Goal: Task Accomplishment & Management: Complete application form

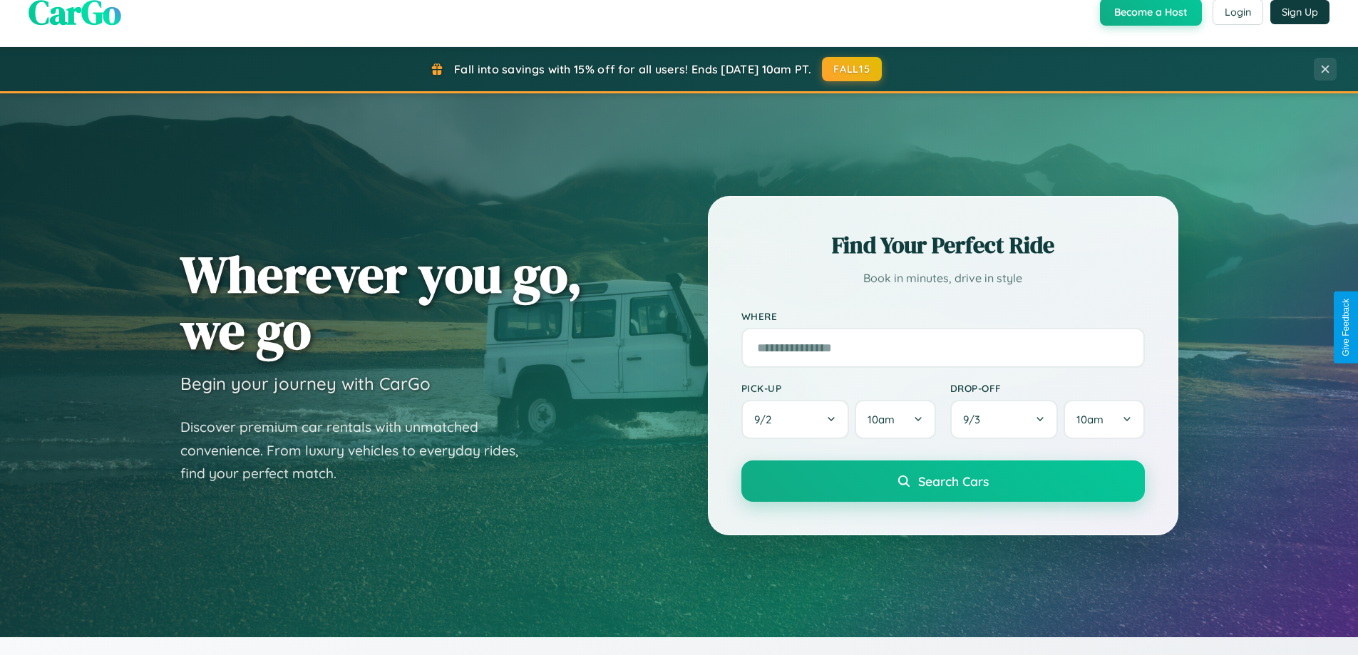
scroll to position [1255, 0]
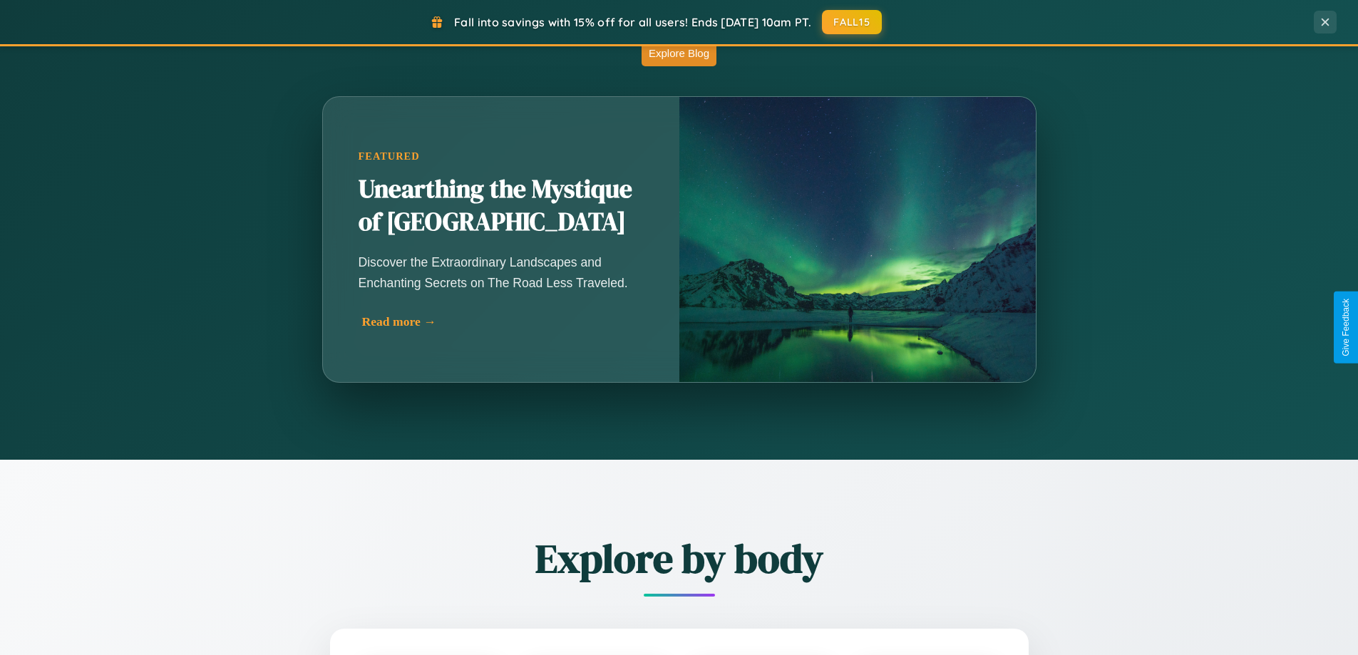
click at [500, 327] on div "Read more →" at bounding box center [504, 321] width 285 height 15
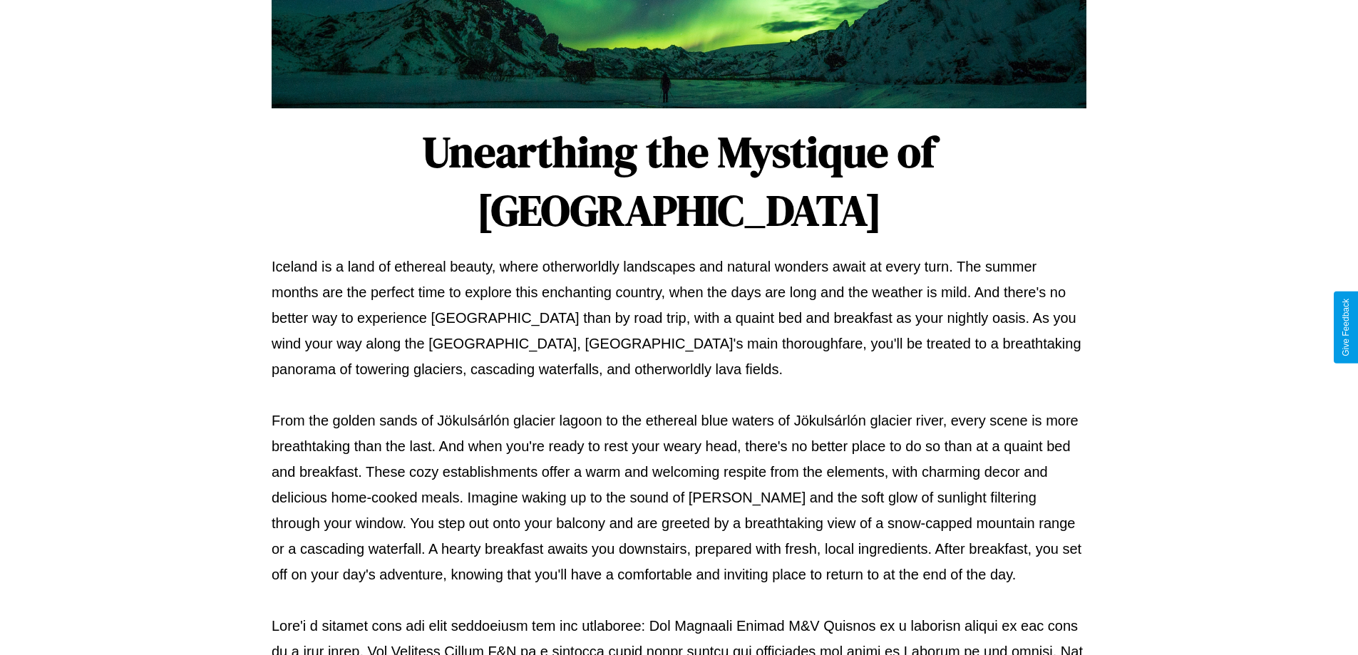
scroll to position [461, 0]
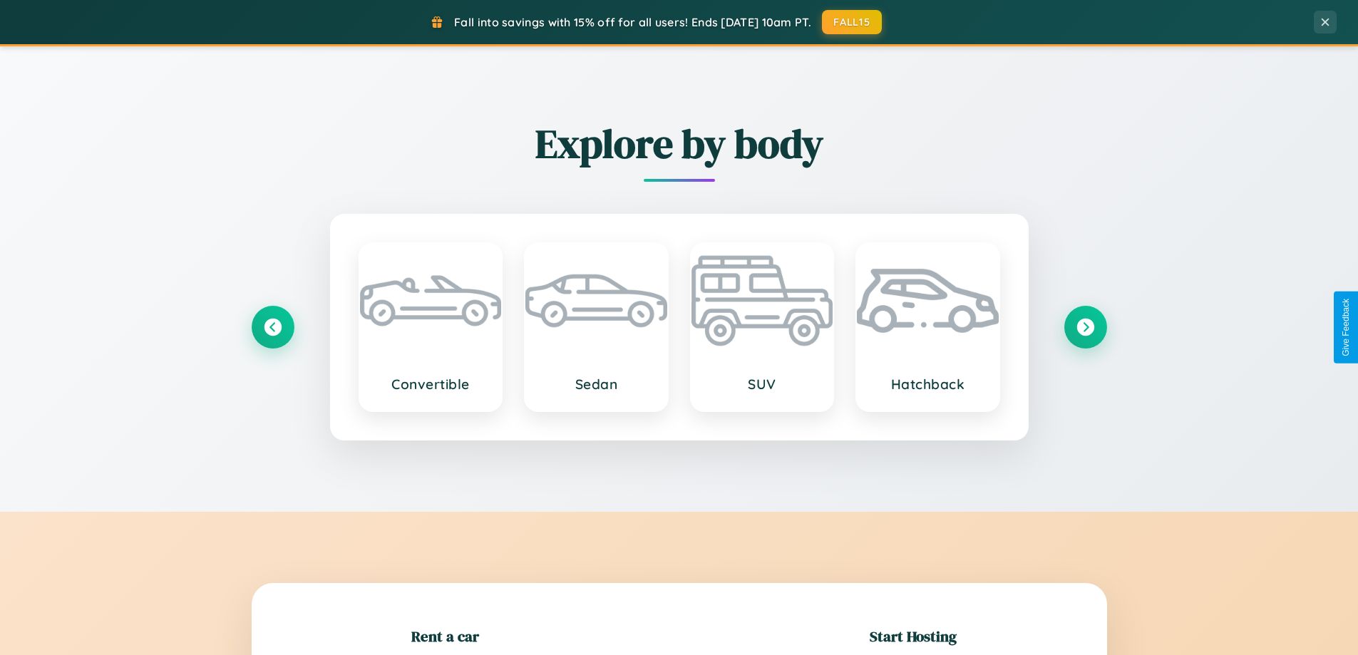
scroll to position [308, 0]
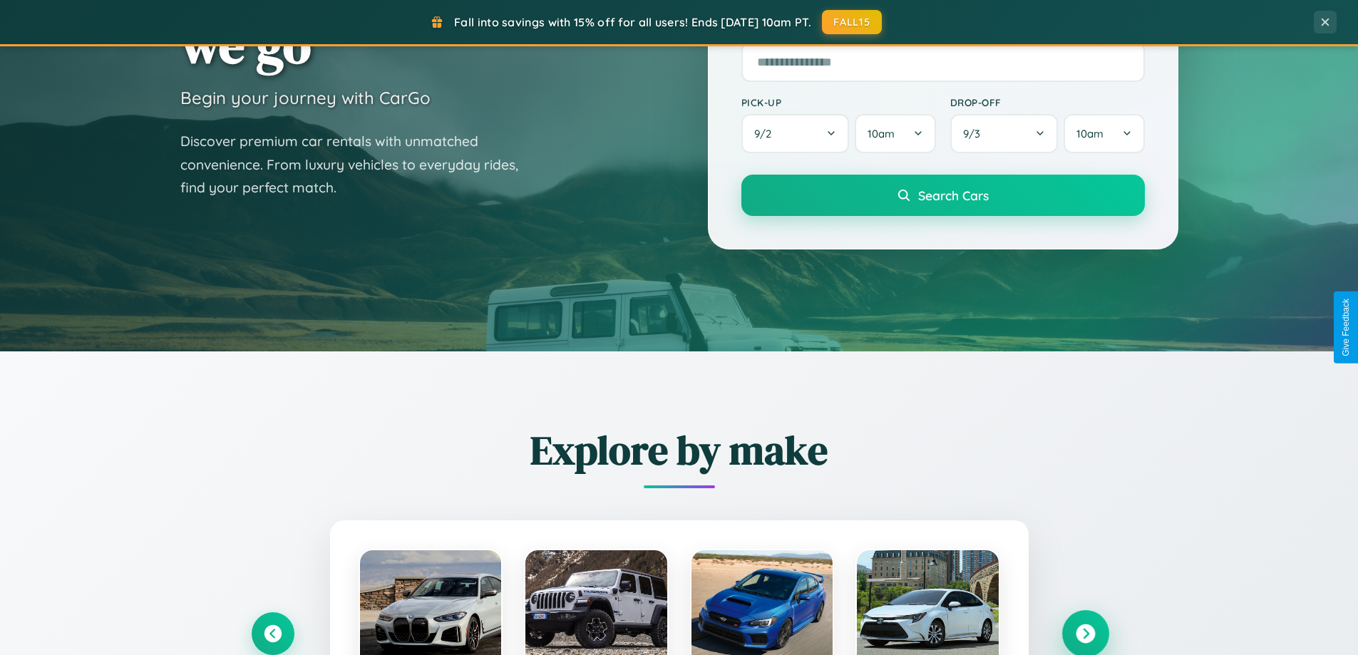
click at [1085, 634] on icon at bounding box center [1085, 633] width 19 height 19
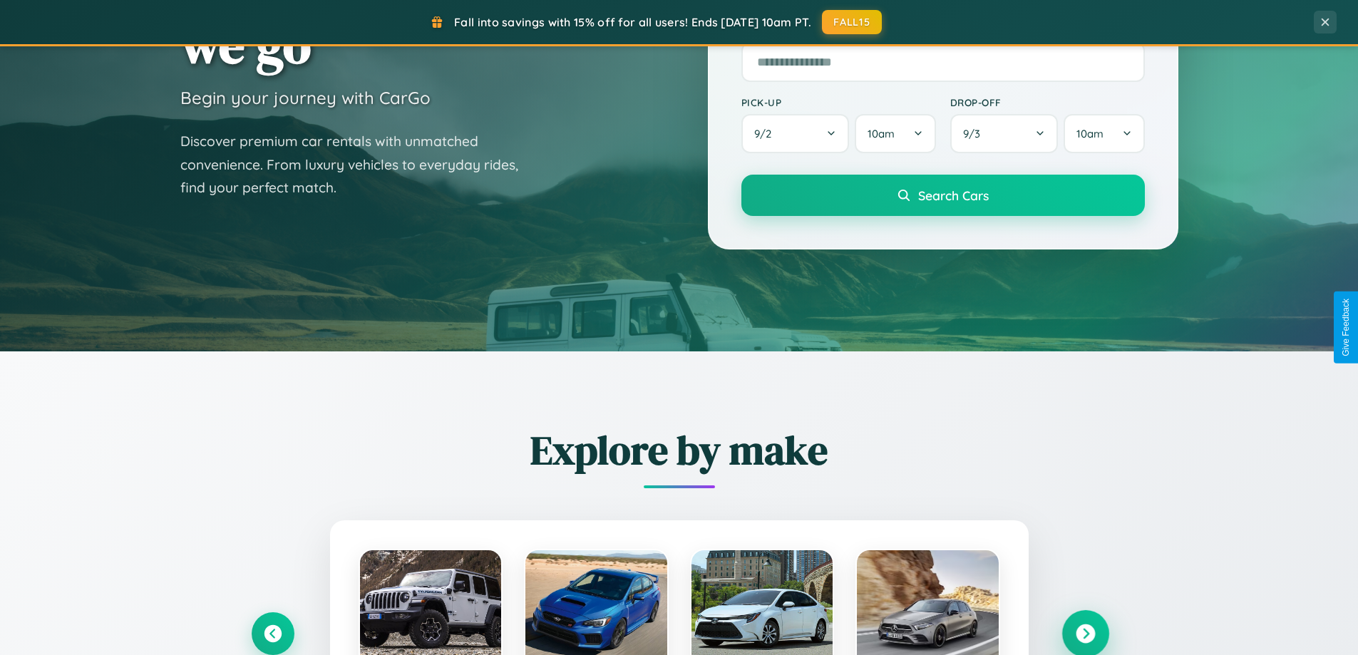
click at [1085, 632] on icon at bounding box center [1085, 633] width 19 height 19
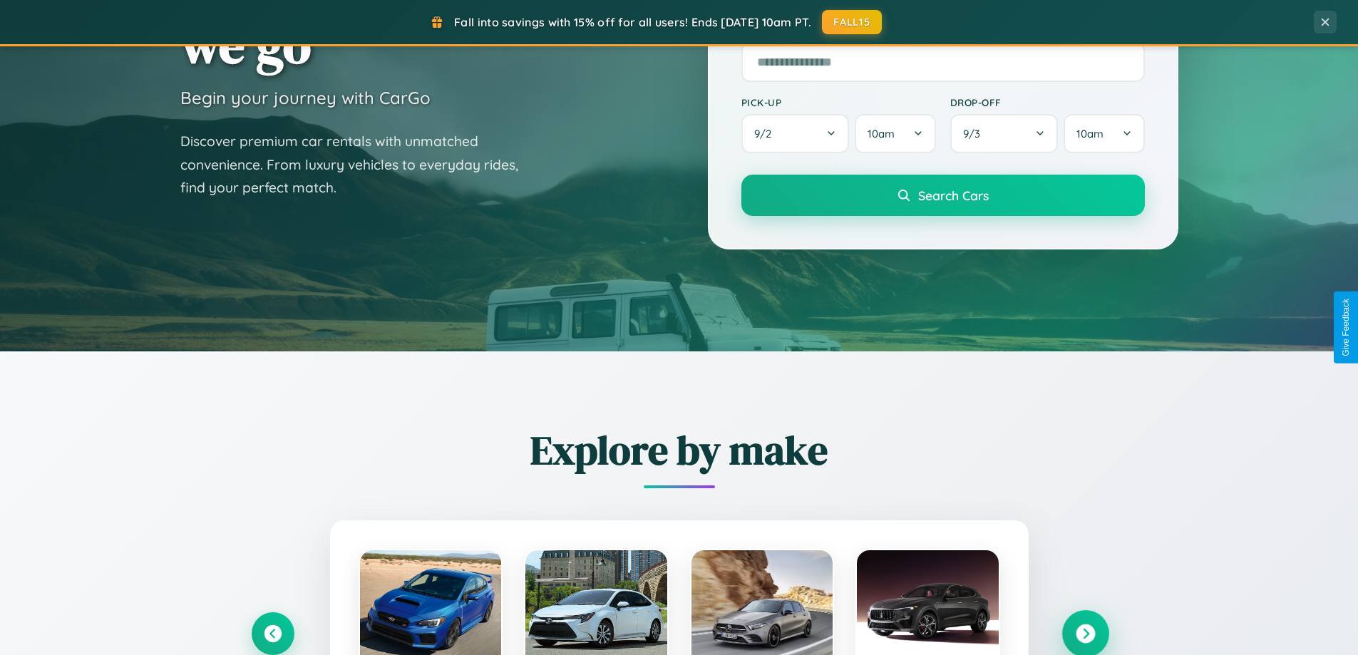
click at [1085, 632] on icon at bounding box center [1085, 633] width 19 height 19
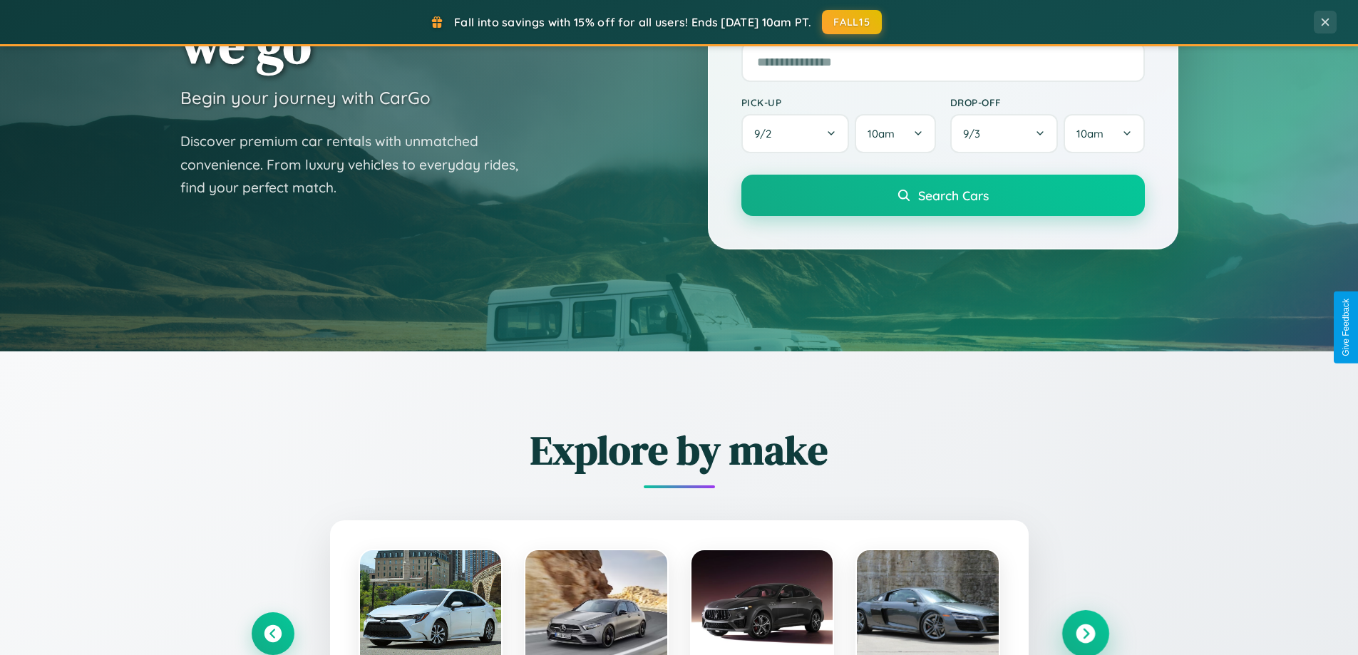
click at [1085, 632] on icon at bounding box center [1085, 633] width 19 height 19
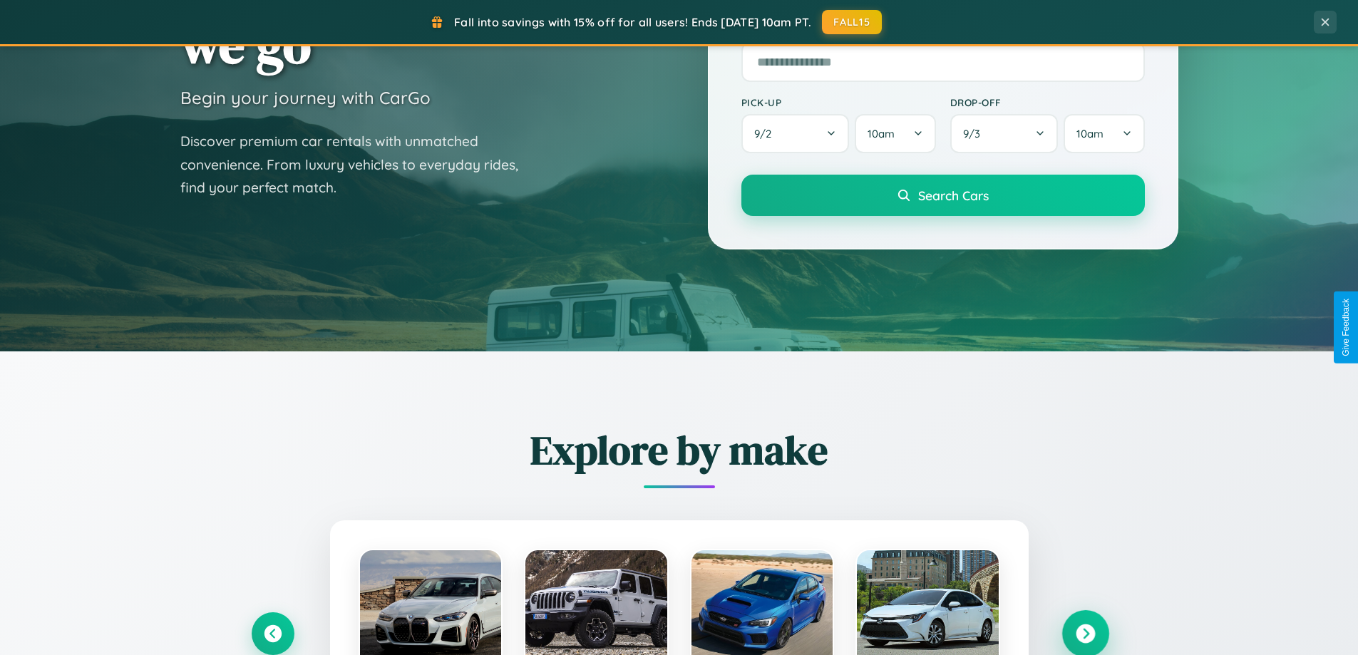
click at [1085, 632] on icon at bounding box center [1085, 633] width 19 height 19
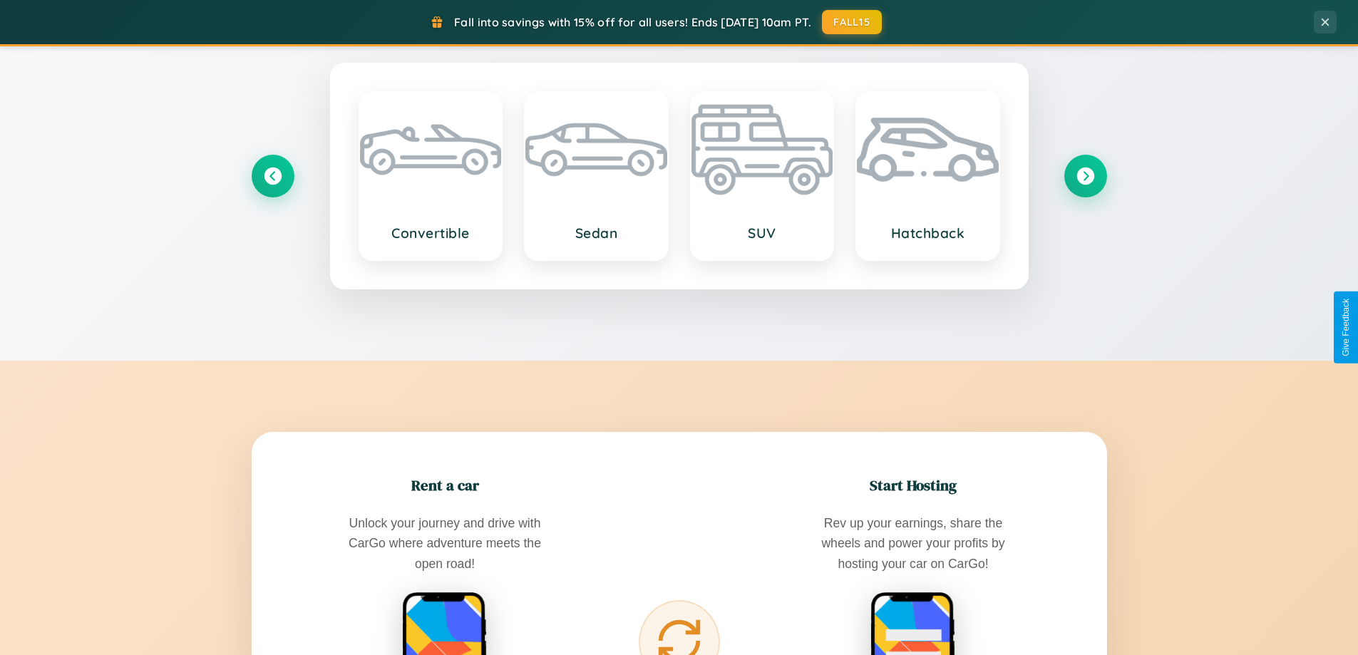
scroll to position [2743, 0]
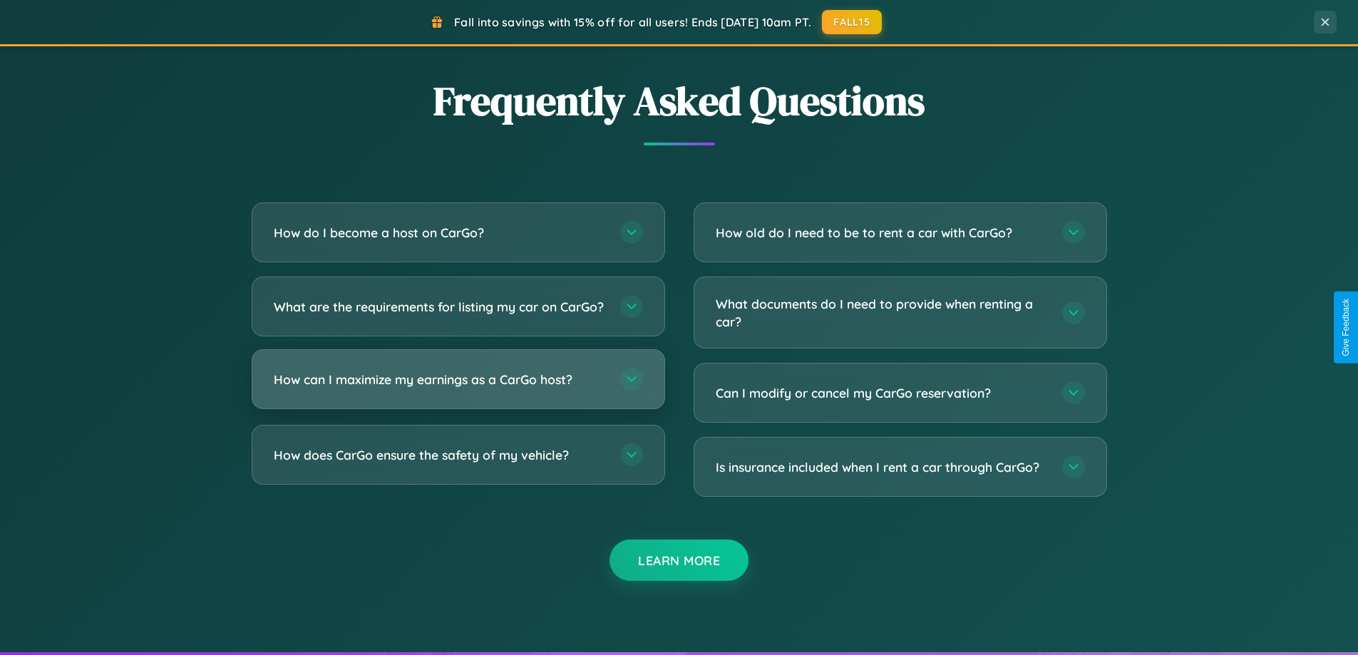
click at [458, 388] on h3 "How can I maximize my earnings as a CarGo host?" at bounding box center [440, 380] width 332 height 18
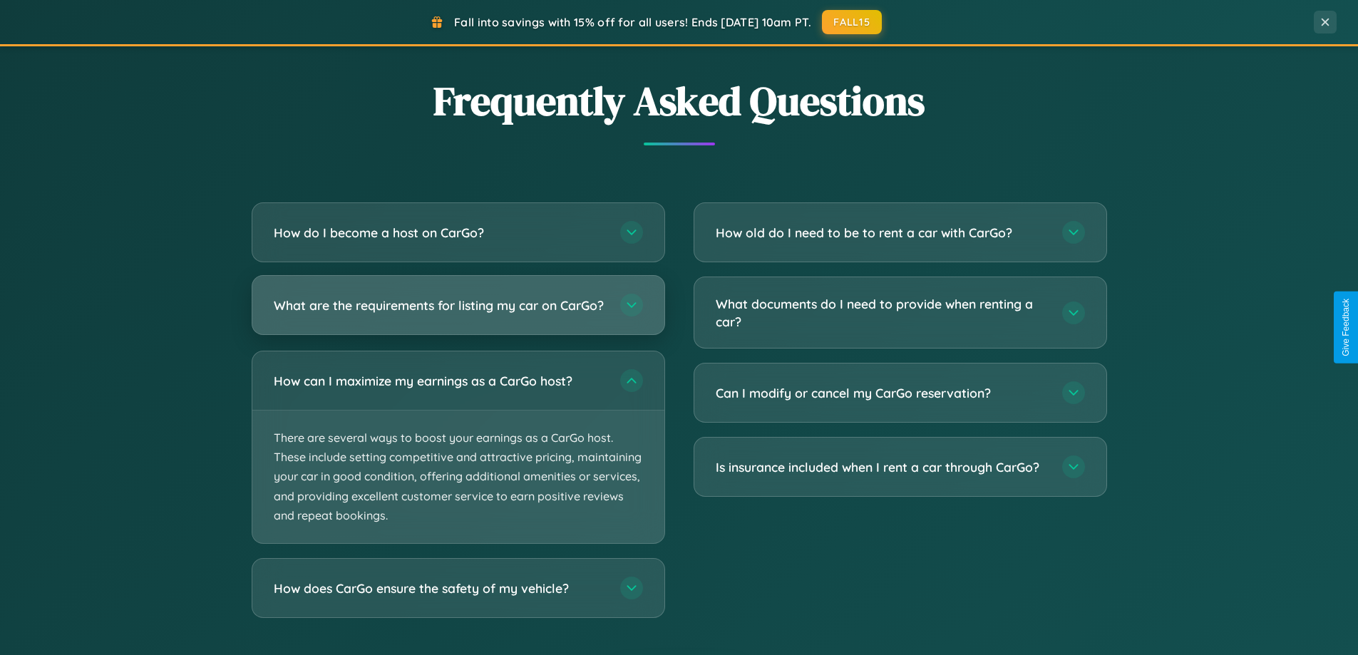
click at [458, 311] on h3 "What are the requirements for listing my car on CarGo?" at bounding box center [440, 306] width 332 height 18
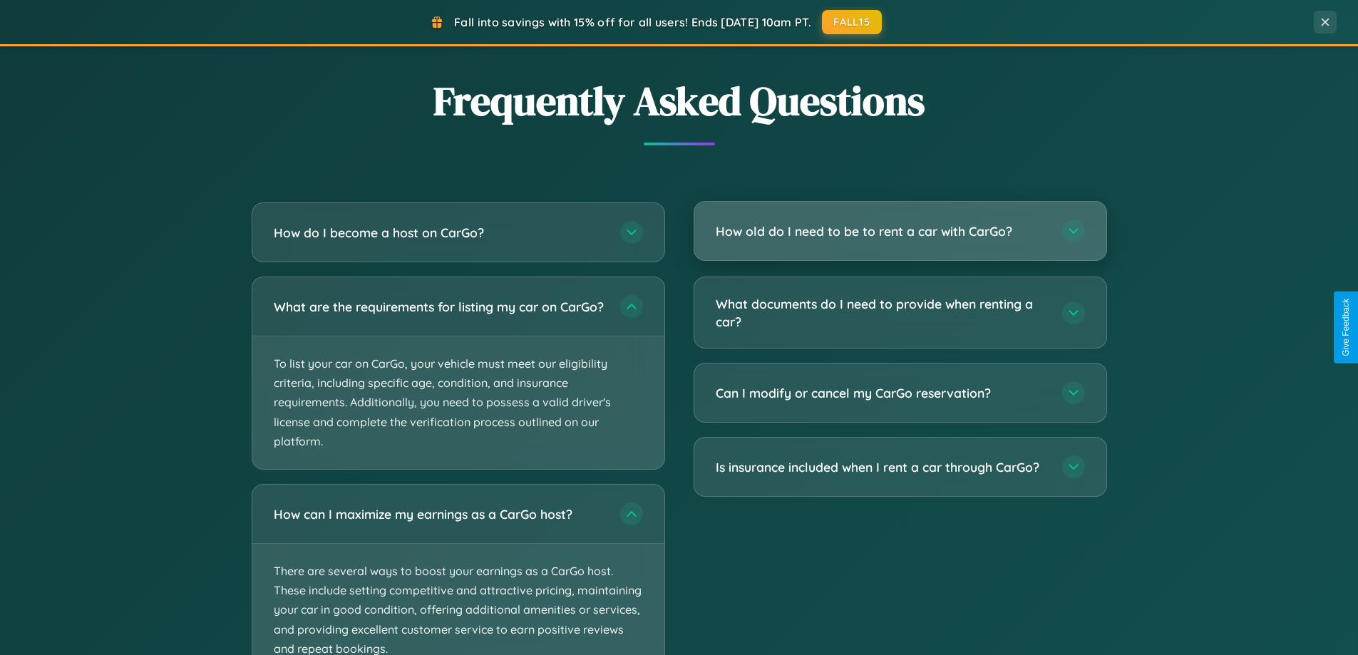
click at [899, 232] on h3 "How old do I need to be to rent a car with CarGo?" at bounding box center [882, 231] width 332 height 18
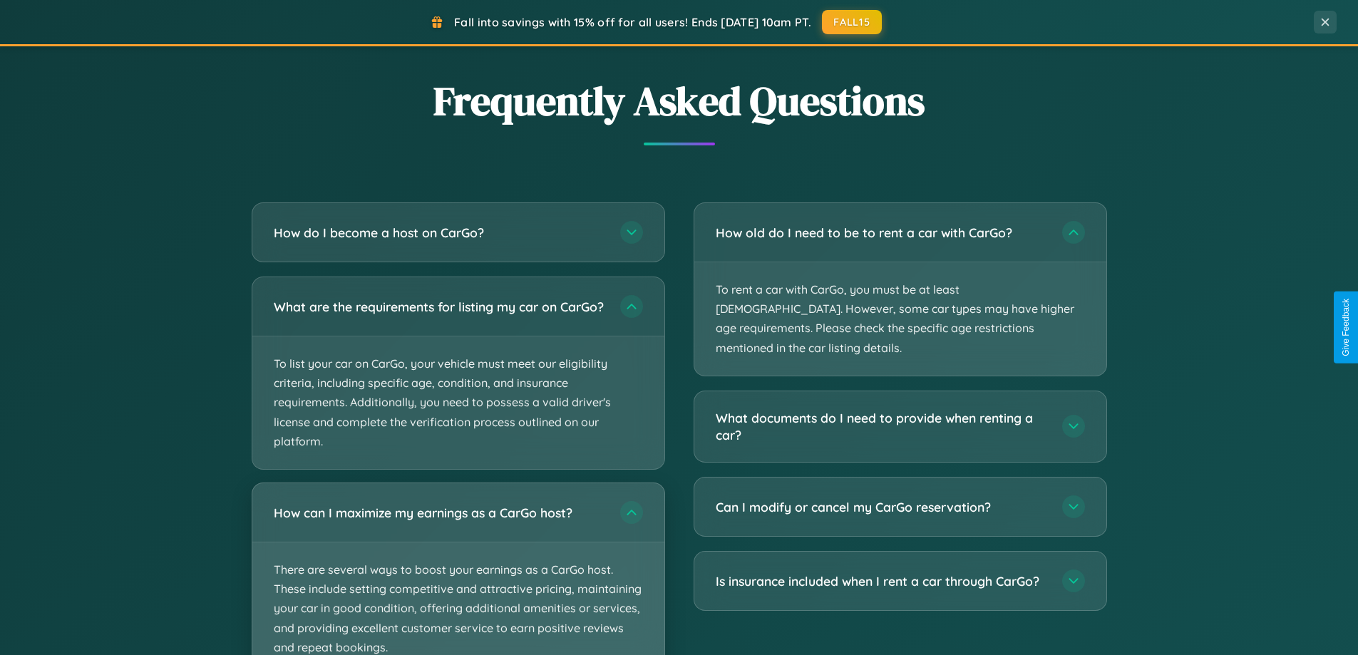
click at [458, 574] on p "There are several ways to boost your earnings as a CarGo host. These include se…" at bounding box center [458, 608] width 412 height 133
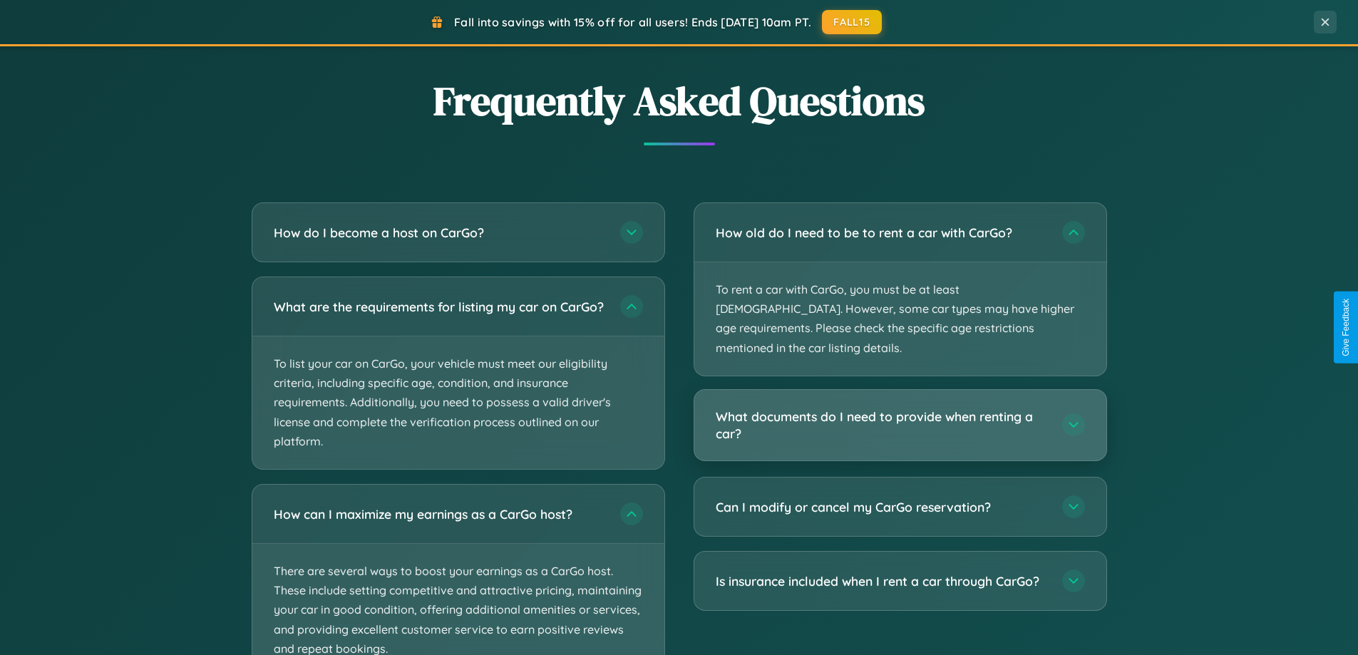
click at [899, 408] on h3 "What documents do I need to provide when renting a car?" at bounding box center [882, 425] width 332 height 35
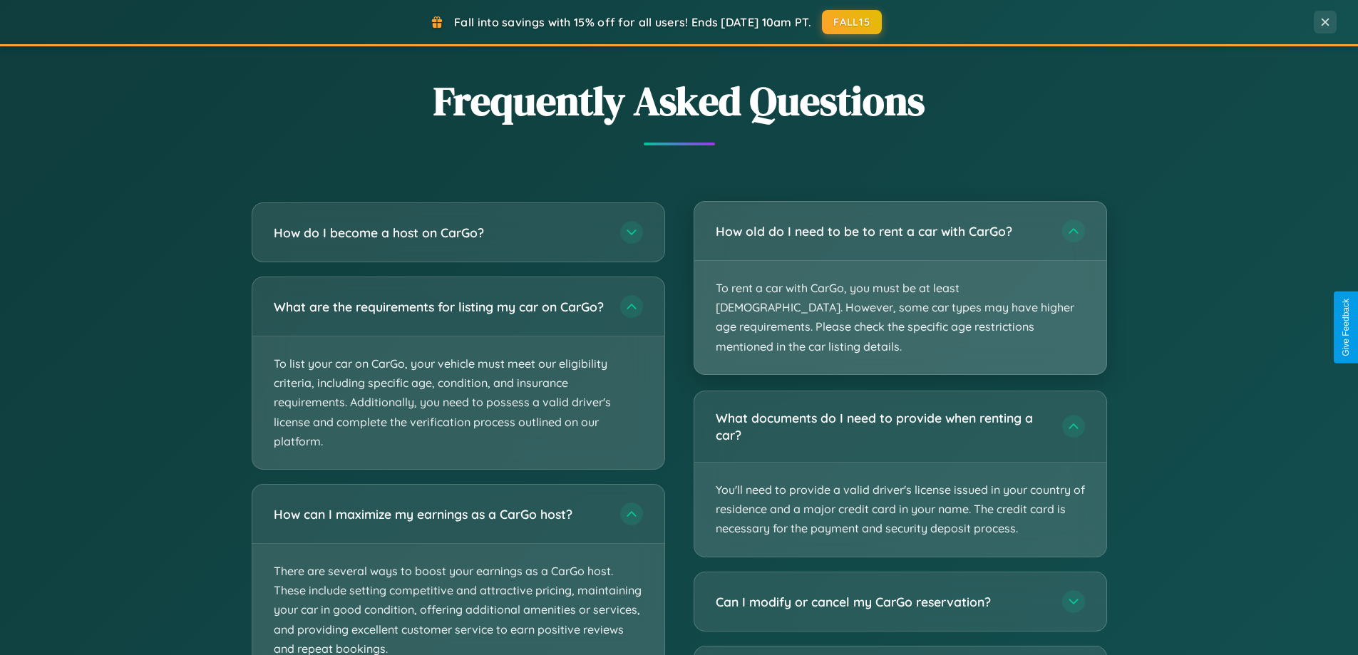
click at [899, 279] on p "To rent a car with CarGo, you must be at least [DEMOGRAPHIC_DATA]. However, som…" at bounding box center [900, 317] width 412 height 113
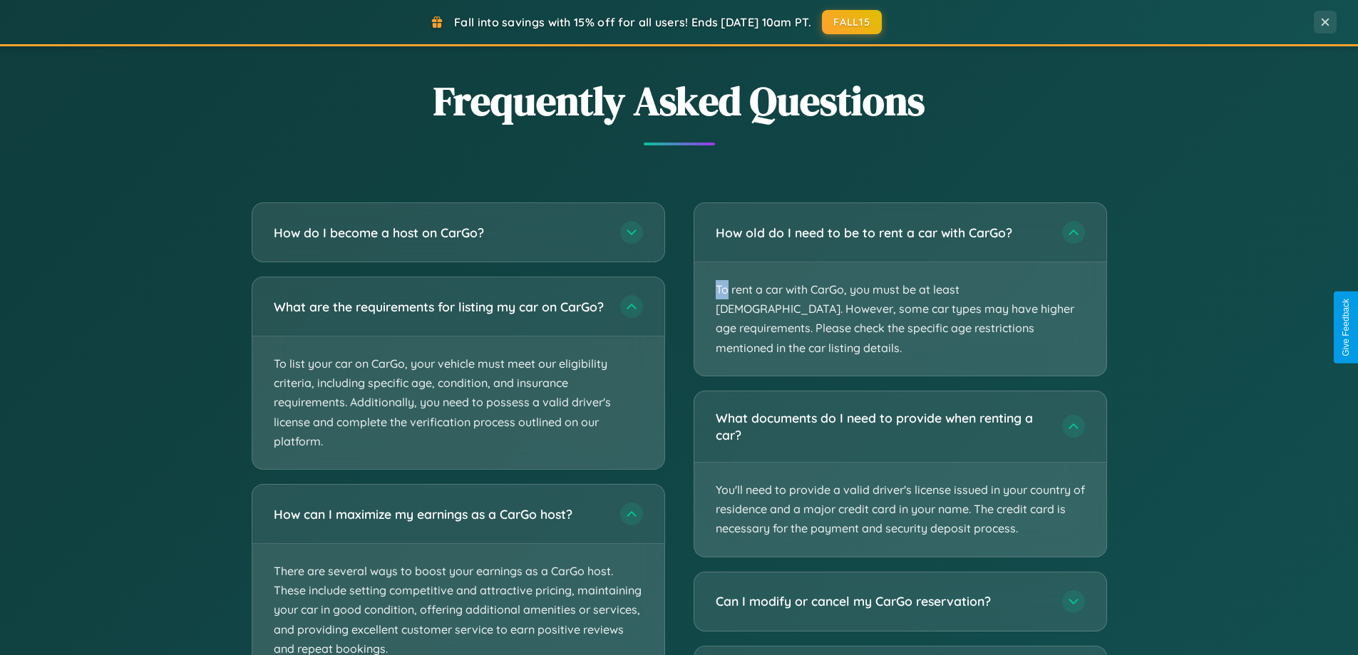
scroll to position [0, 0]
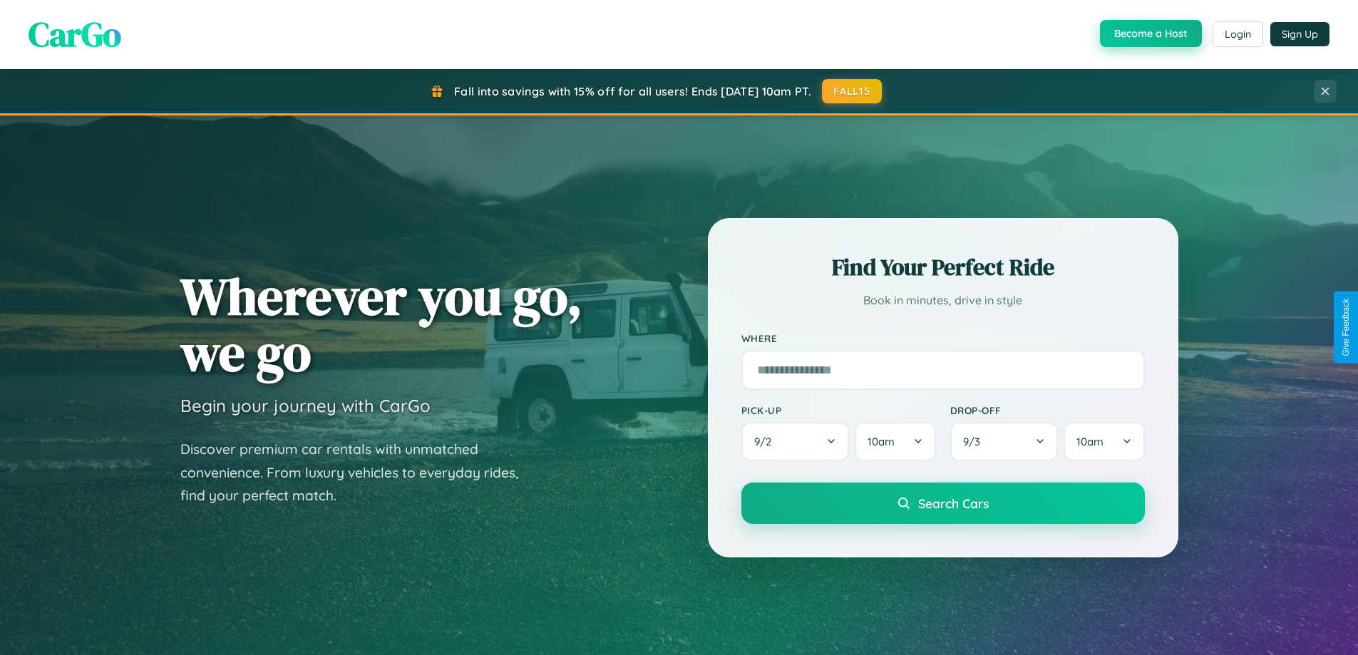
click at [1149, 34] on button "Become a Host" at bounding box center [1151, 33] width 102 height 27
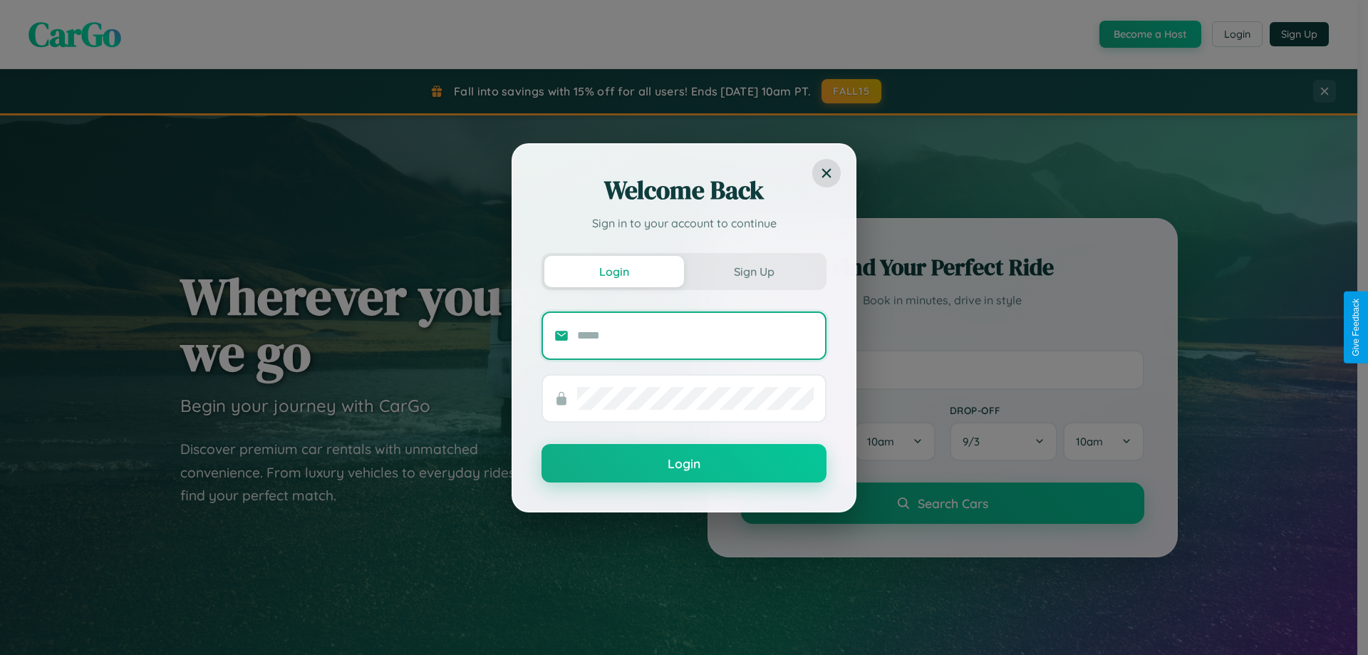
click at [696, 335] on input "text" at bounding box center [695, 335] width 237 height 23
type input "**********"
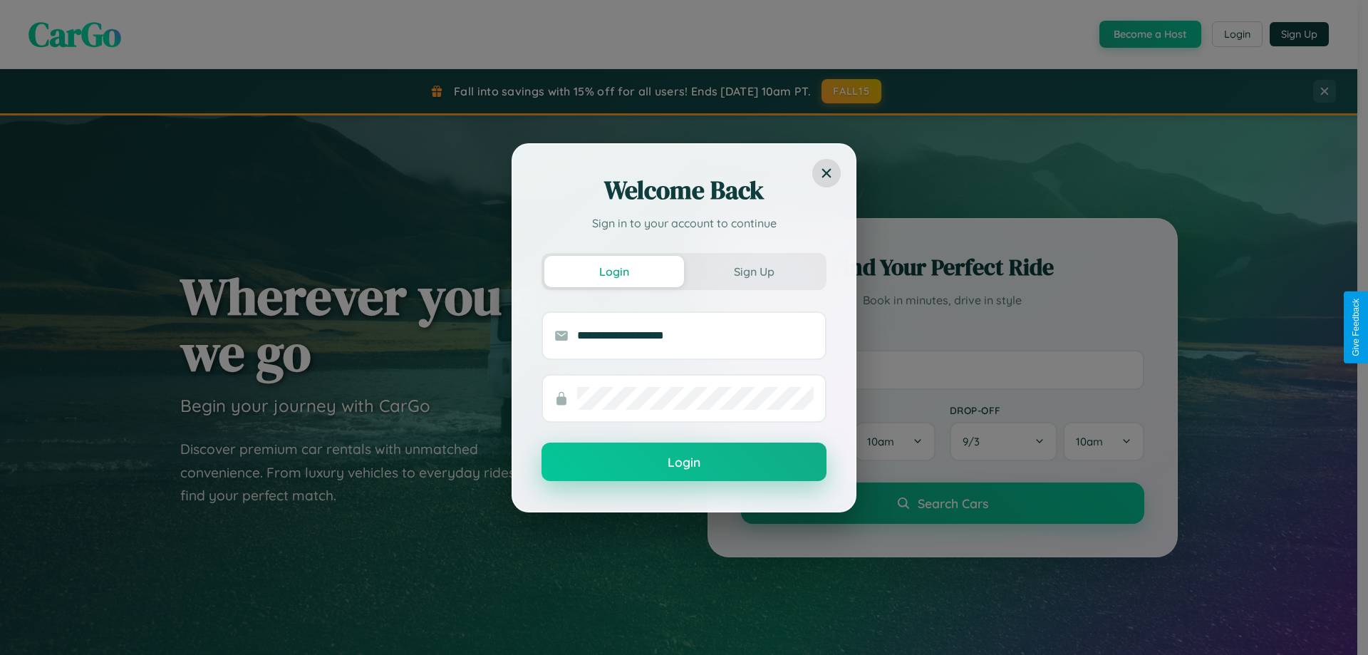
click at [684, 463] on button "Login" at bounding box center [684, 462] width 285 height 38
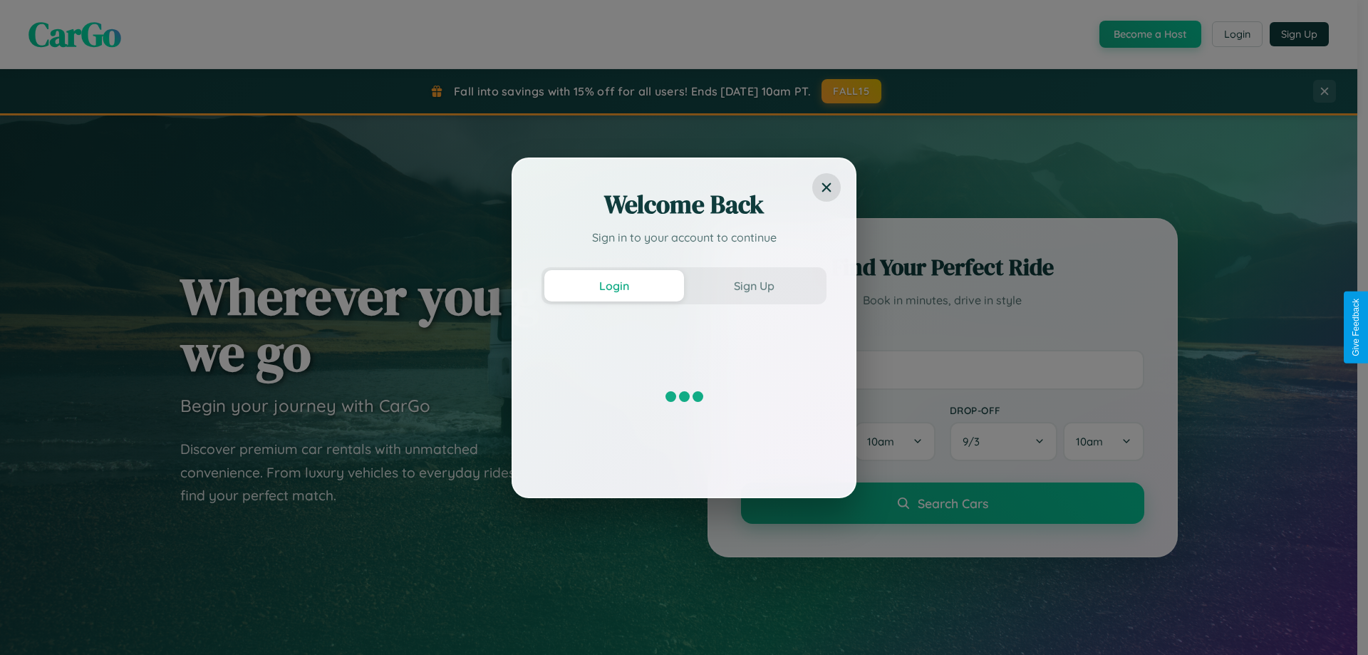
click at [1149, 34] on div "Welcome Back Sign in to your account to continue Login Sign Up" at bounding box center [684, 327] width 1368 height 655
